Goal: Transaction & Acquisition: Obtain resource

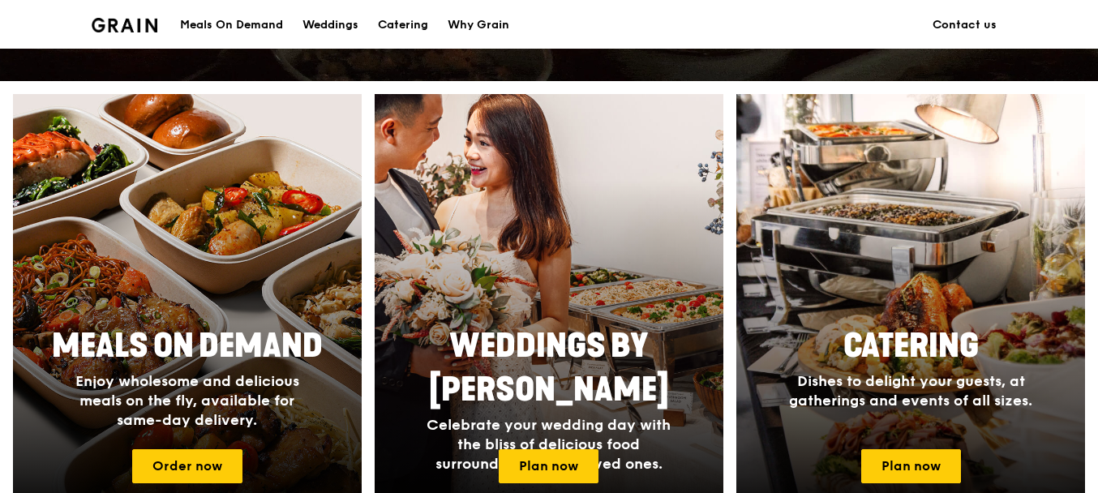
scroll to position [649, 0]
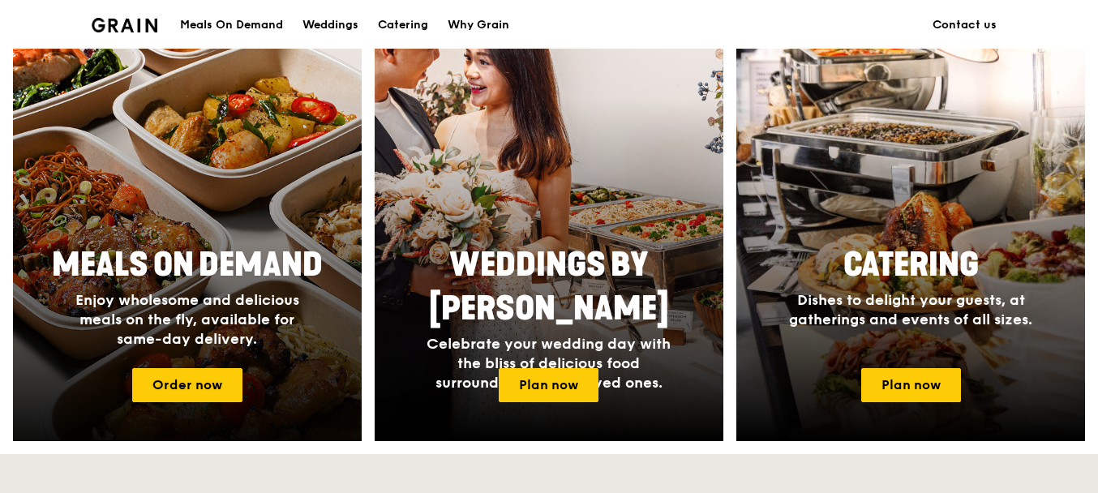
click at [250, 226] on div at bounding box center [188, 227] width 384 height 471
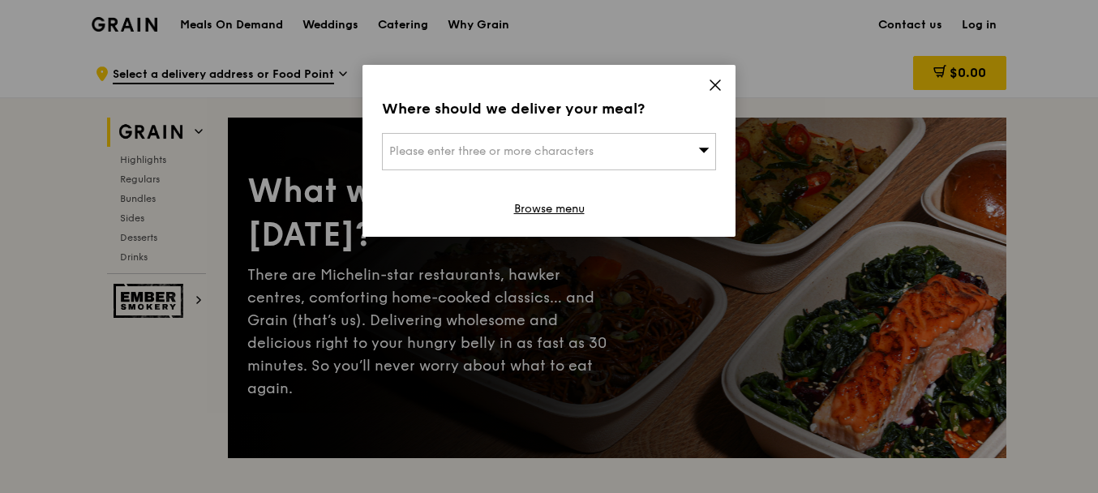
click at [700, 148] on icon at bounding box center [703, 150] width 11 height 12
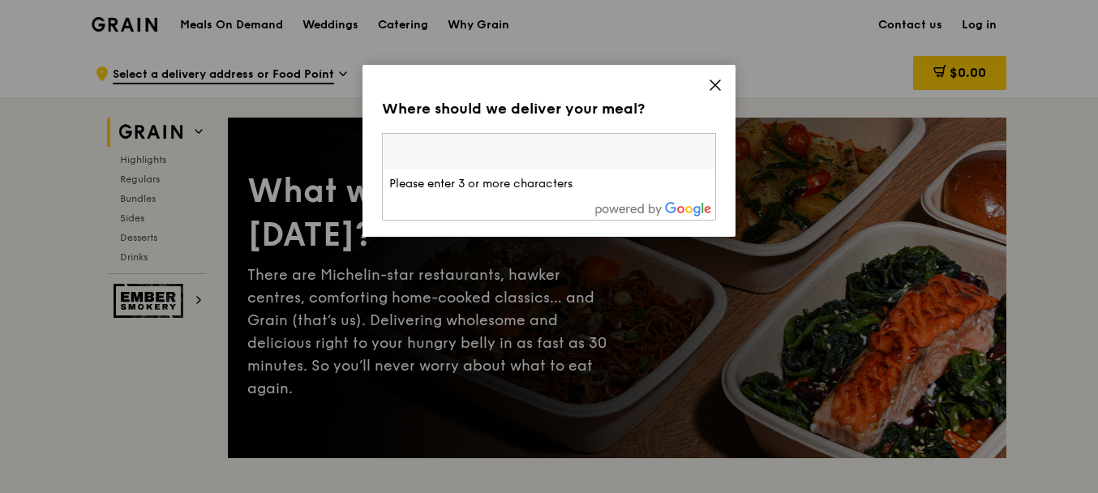
click at [724, 100] on div "Where should we deliver your meal? Please enter three or more characters Please…" at bounding box center [549, 151] width 373 height 172
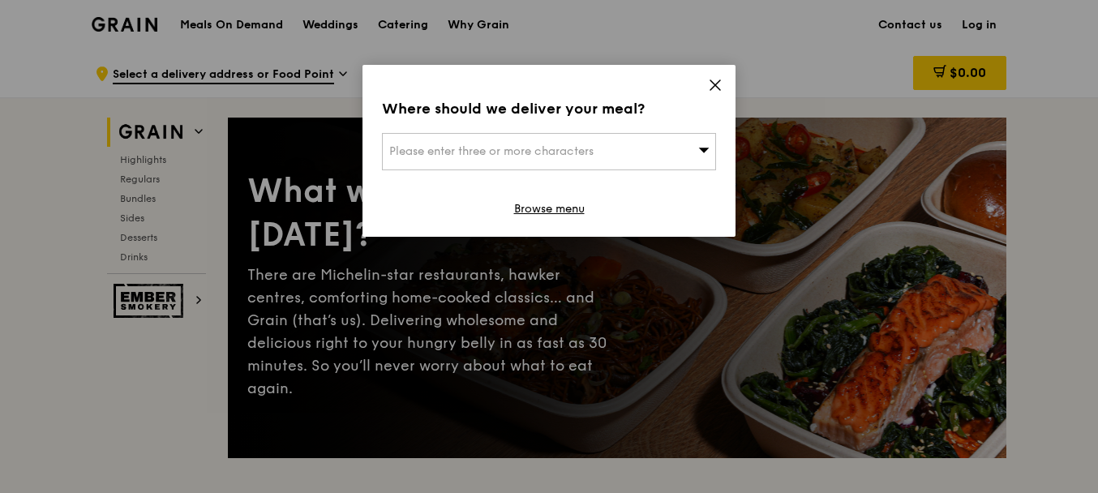
click at [720, 80] on icon at bounding box center [716, 85] width 10 height 10
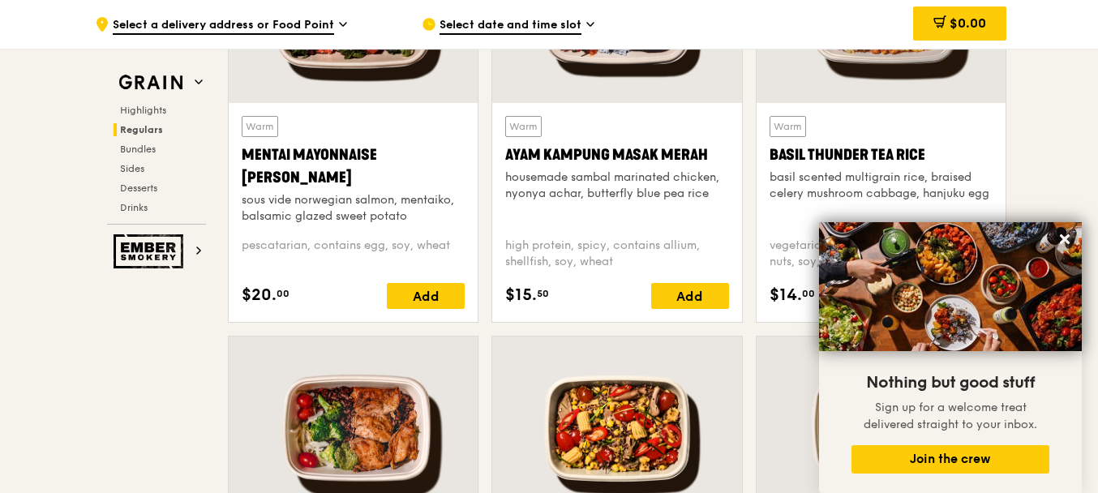
scroll to position [1541, 0]
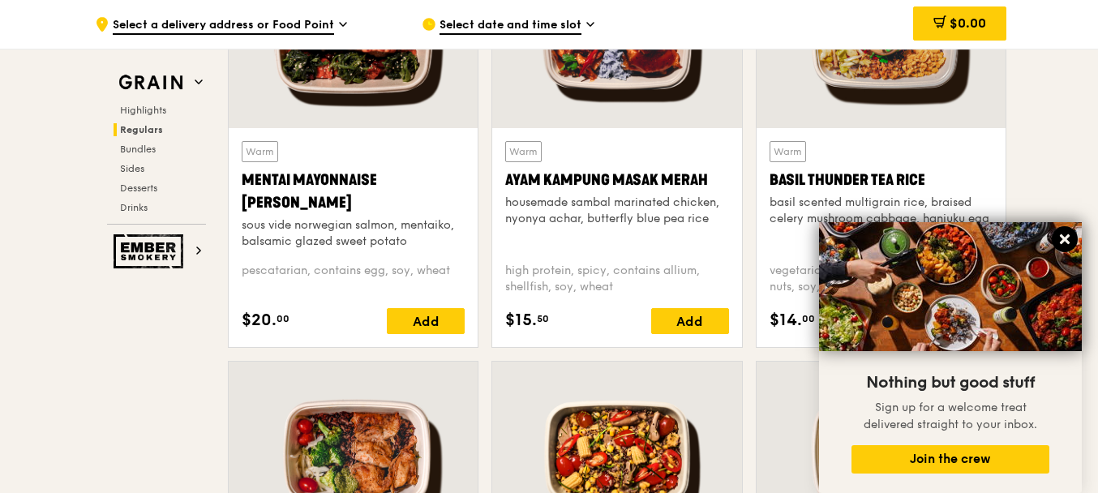
click at [1062, 246] on icon at bounding box center [1065, 239] width 15 height 15
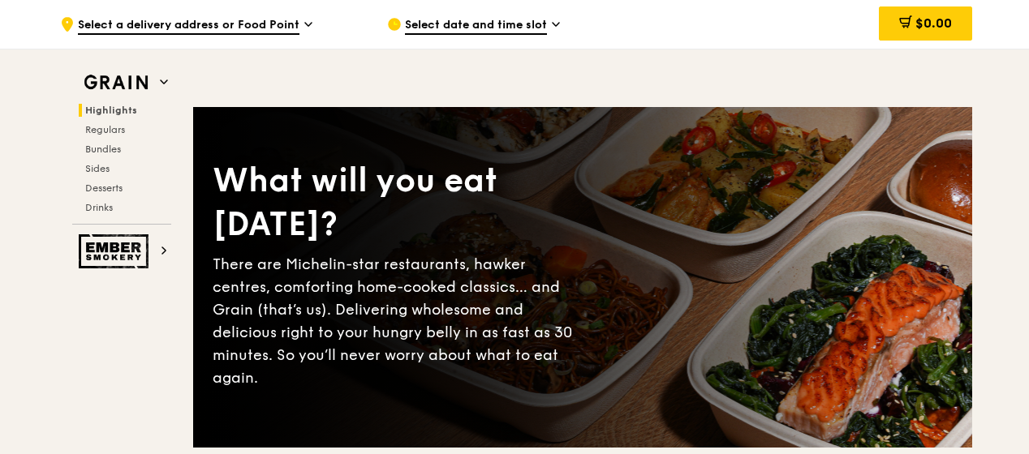
scroll to position [0, 0]
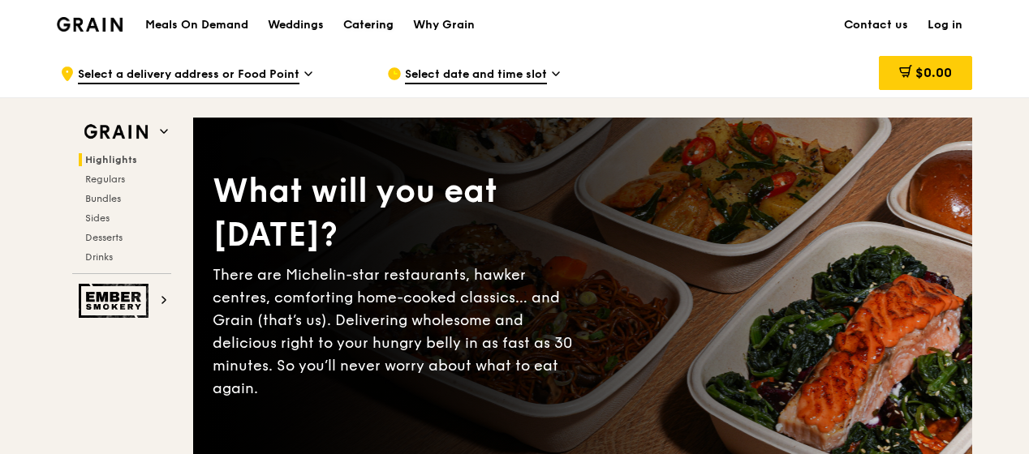
click at [365, 26] on div "Catering" at bounding box center [368, 25] width 50 height 49
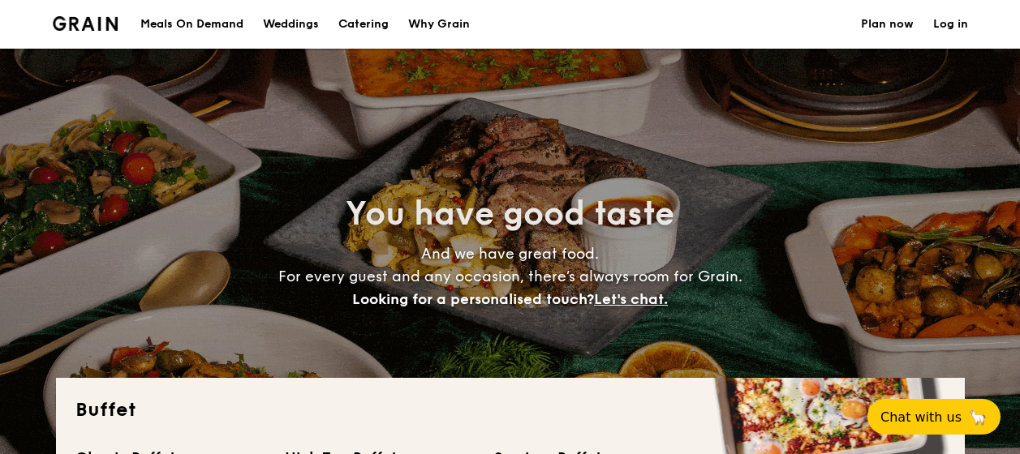
select select
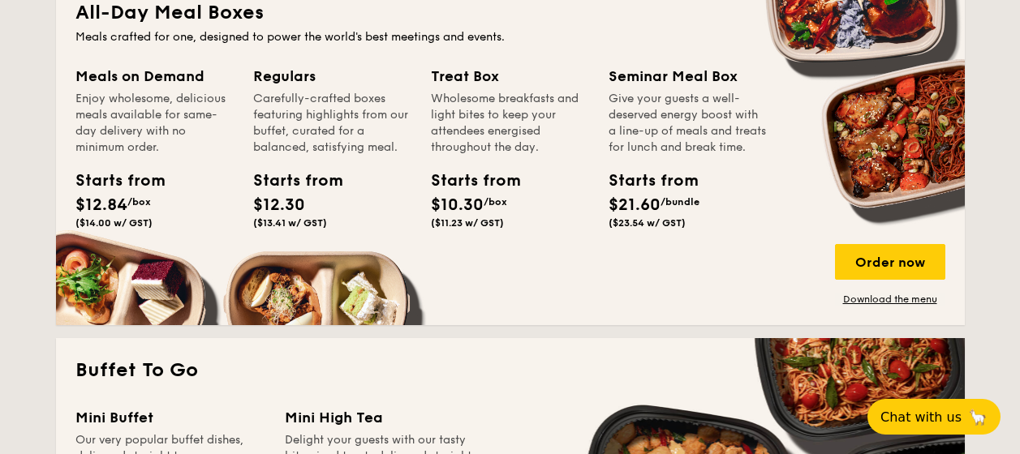
scroll to position [730, 0]
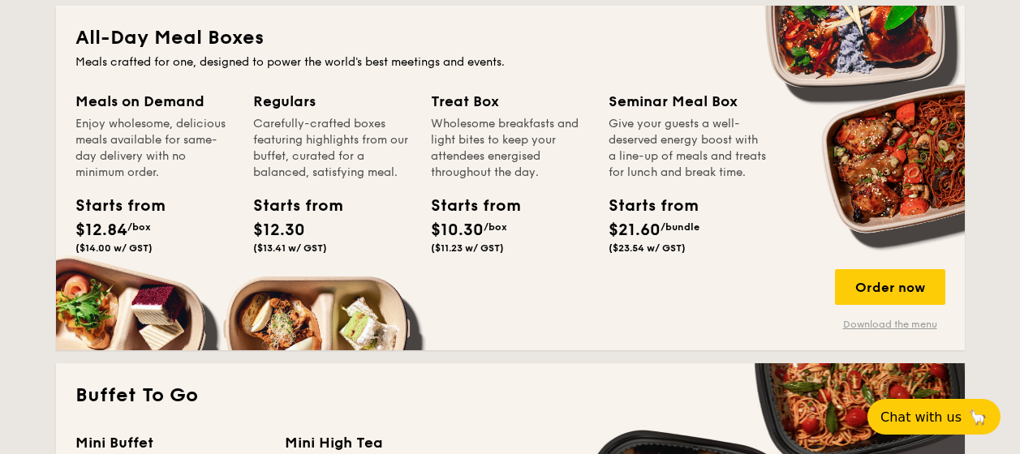
click at [891, 326] on link "Download the menu" at bounding box center [890, 324] width 110 height 13
